Goal: Transaction & Acquisition: Purchase product/service

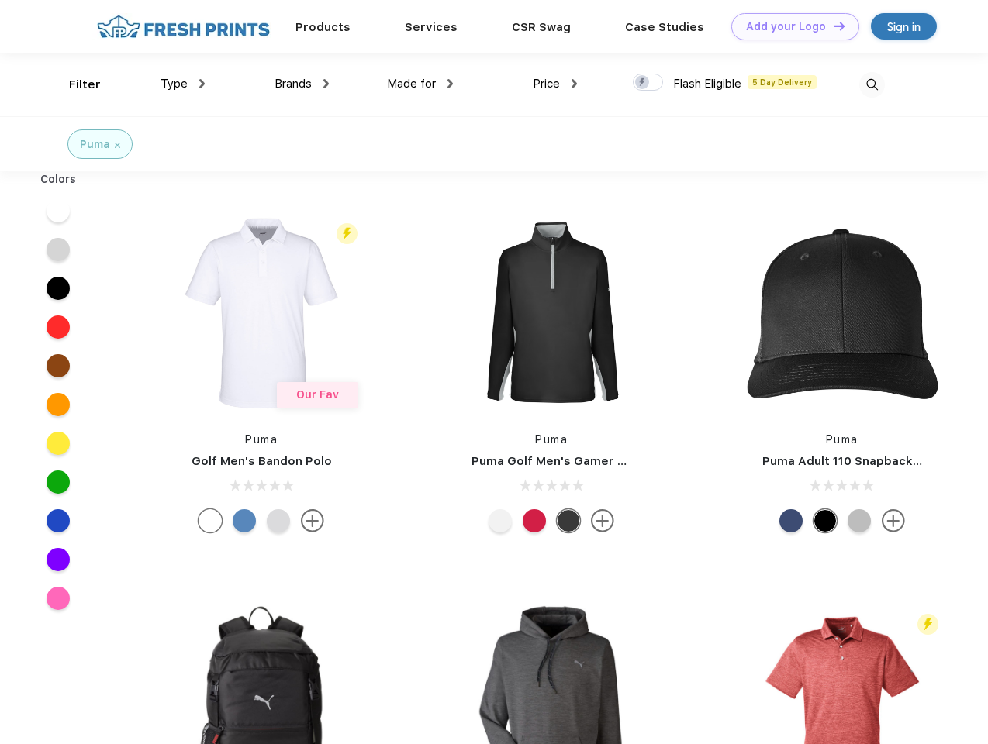
click at [789, 26] on link "Add your Logo Design Tool" at bounding box center [795, 26] width 128 height 27
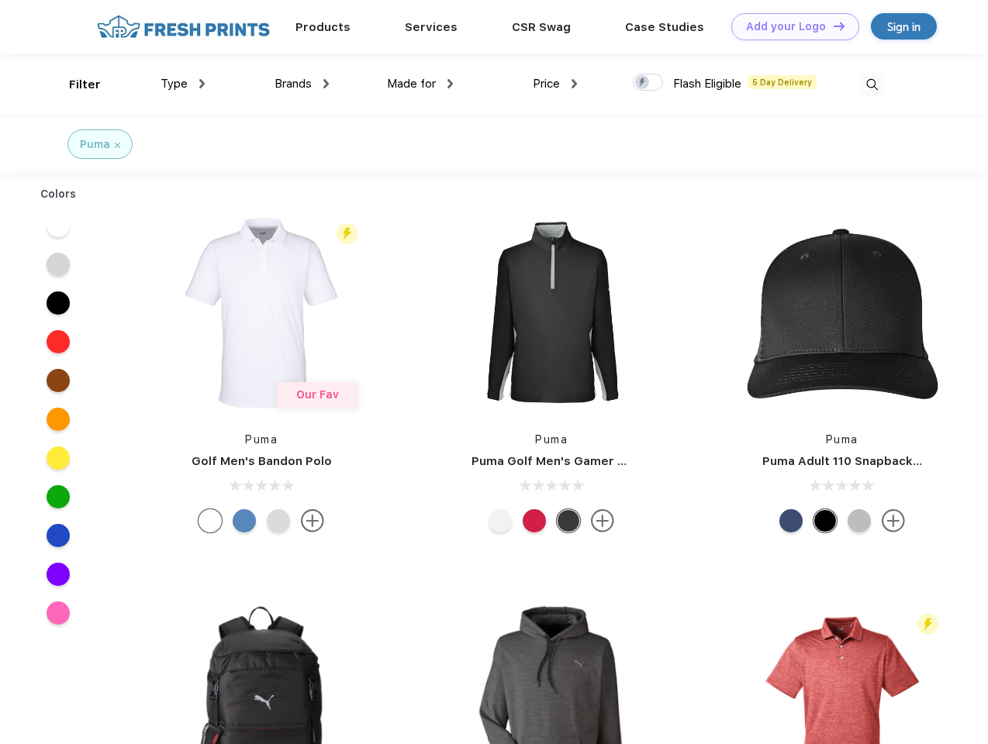
click at [0, 0] on div "Design Tool" at bounding box center [0, 0] width 0 height 0
click at [832, 26] on link "Add your Logo Design Tool" at bounding box center [795, 26] width 128 height 27
click at [74, 84] on div "Filter" at bounding box center [85, 85] width 32 height 18
click at [183, 84] on span "Type" at bounding box center [173, 84] width 27 height 14
click at [302, 84] on span "Brands" at bounding box center [292, 84] width 37 height 14
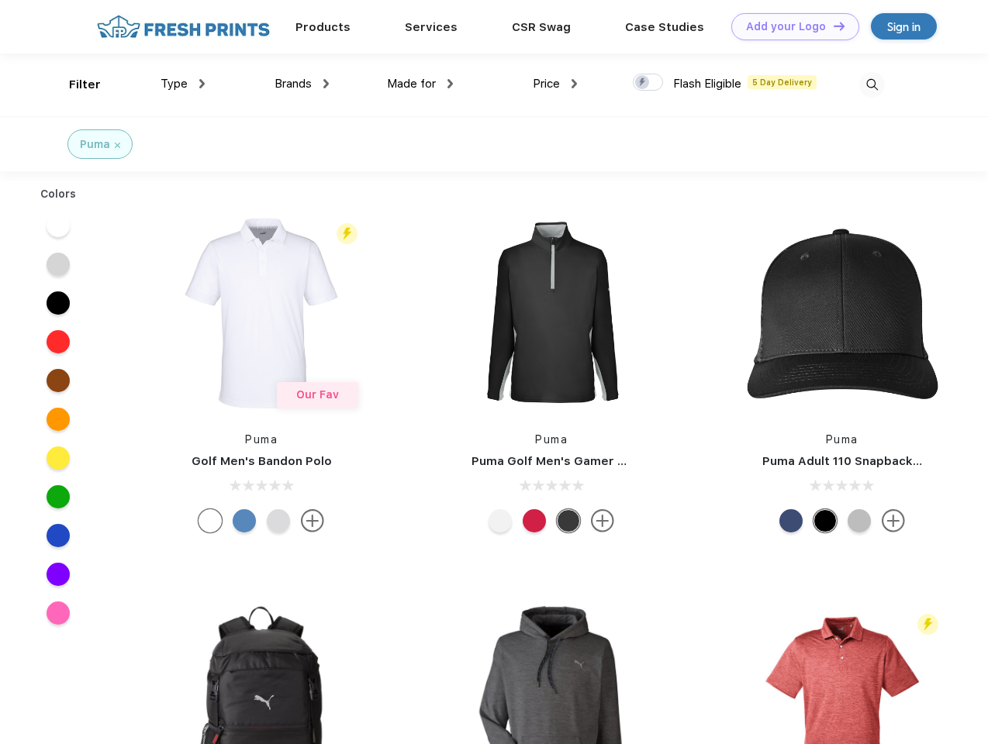
click at [420, 84] on span "Made for" at bounding box center [411, 84] width 49 height 14
click at [555, 84] on span "Price" at bounding box center [546, 84] width 27 height 14
click at [648, 83] on div at bounding box center [648, 82] width 30 height 17
click at [643, 83] on input "checkbox" at bounding box center [638, 78] width 10 height 10
click at [871, 84] on img at bounding box center [872, 85] width 26 height 26
